Goal: Information Seeking & Learning: Learn about a topic

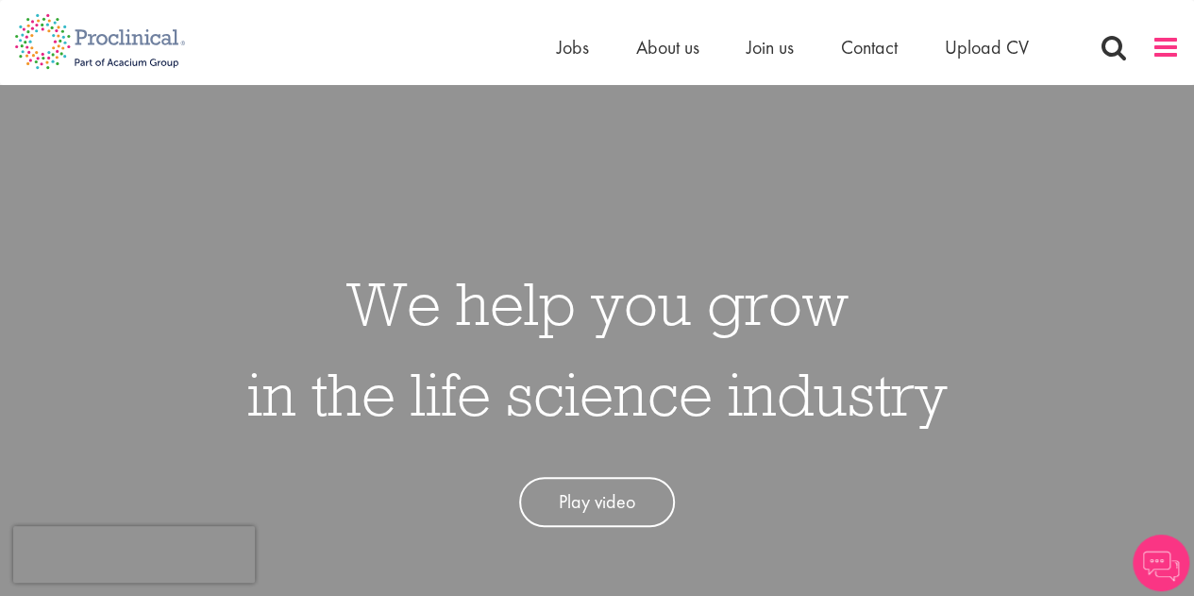
click at [1162, 52] on span at bounding box center [1166, 47] width 28 height 28
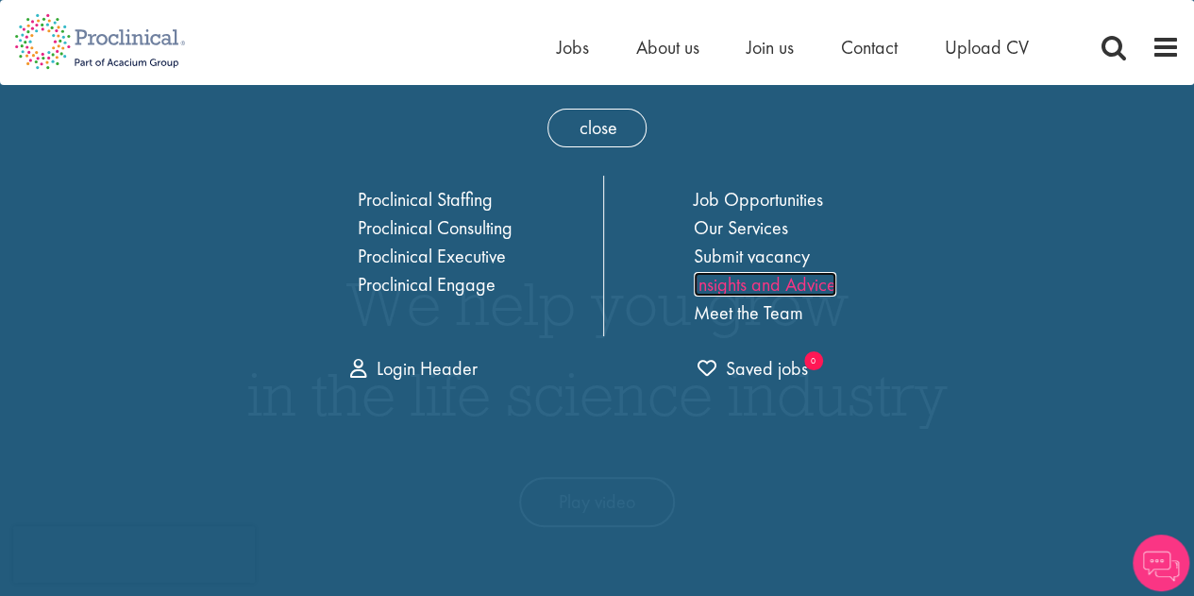
click at [772, 282] on link "Insights and Advice" at bounding box center [765, 284] width 143 height 25
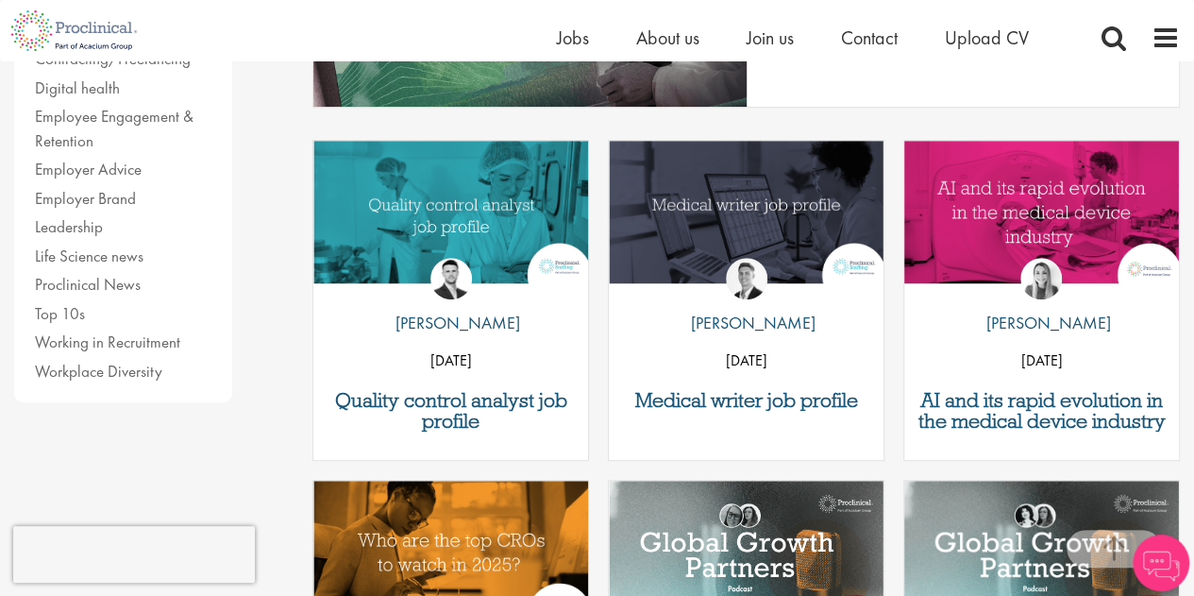
scroll to position [551, 0]
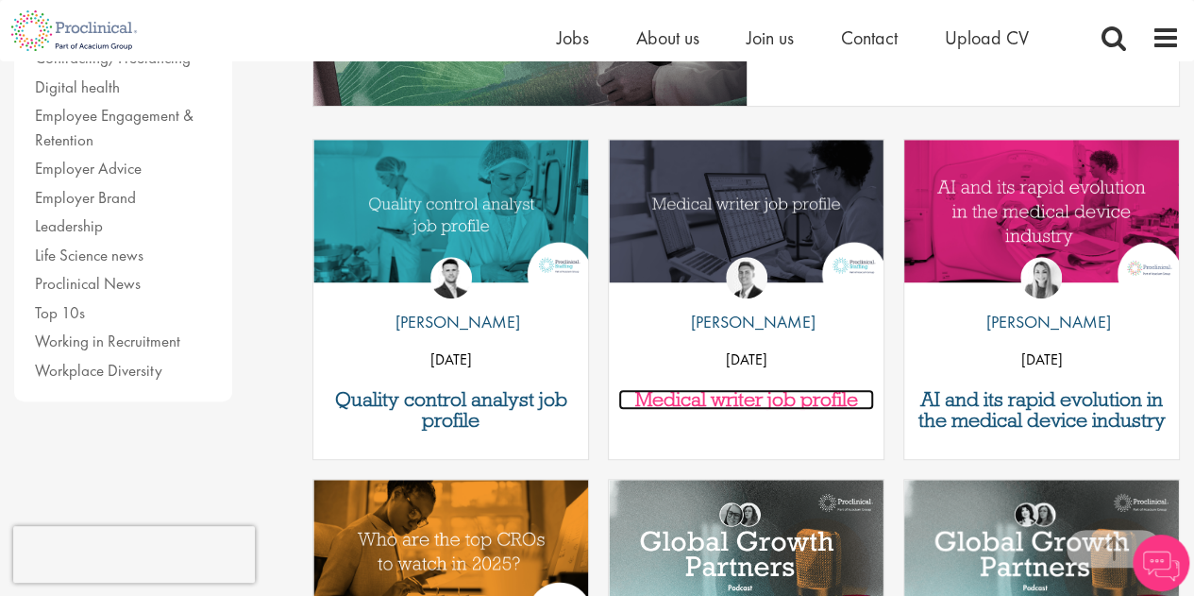
click at [725, 392] on h3 "Medical writer job profile" at bounding box center [746, 399] width 256 height 21
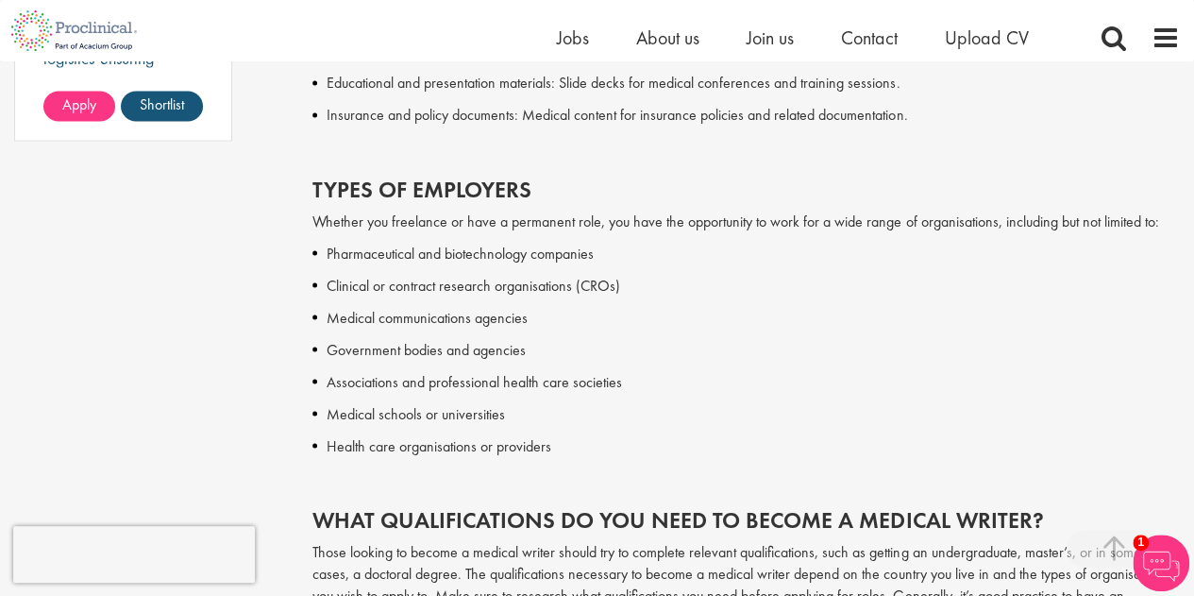
scroll to position [1655, 0]
